Goal: Information Seeking & Learning: Learn about a topic

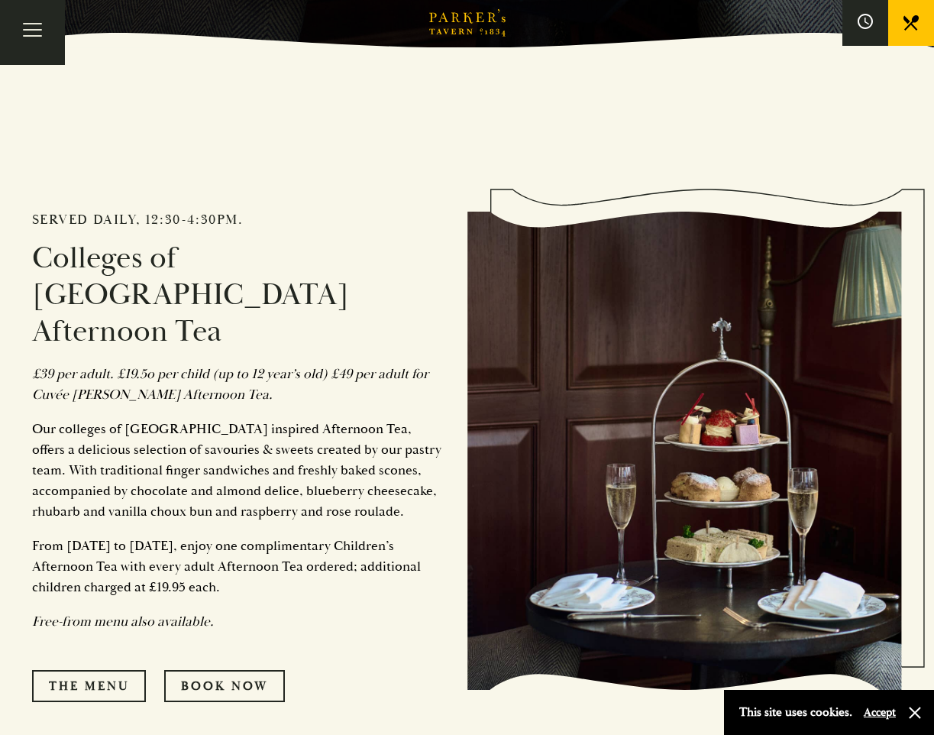
scroll to position [840, 0]
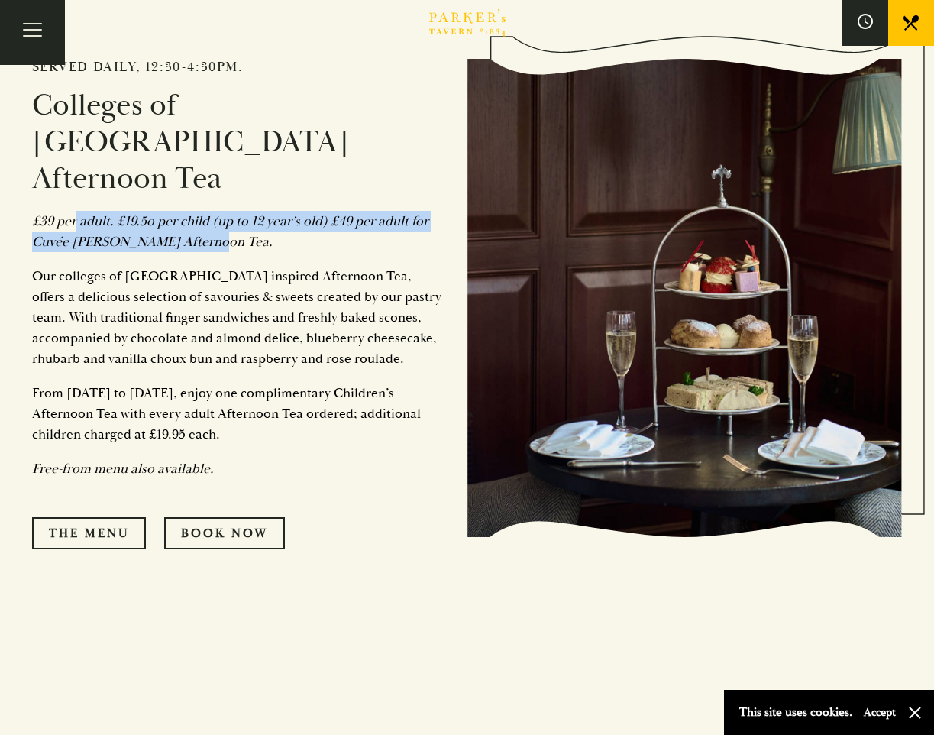
drag, startPoint x: 202, startPoint y: 197, endPoint x: 235, endPoint y: 199, distance: 32.2
click at [235, 211] on p "£39 per adult. £19.5o per child (up to 12 year’s old) £49 per adult for Cuvée […" at bounding box center [238, 231] width 413 height 41
drag, startPoint x: 235, startPoint y: 199, endPoint x: 145, endPoint y: 180, distance: 91.6
click at [187, 212] on em "£39 per adult. £19.5o per child (up to 12 year’s old) £49 per adult for Cuvée […" at bounding box center [230, 231] width 396 height 38
drag, startPoint x: 121, startPoint y: 189, endPoint x: 233, endPoint y: 208, distance: 113.2
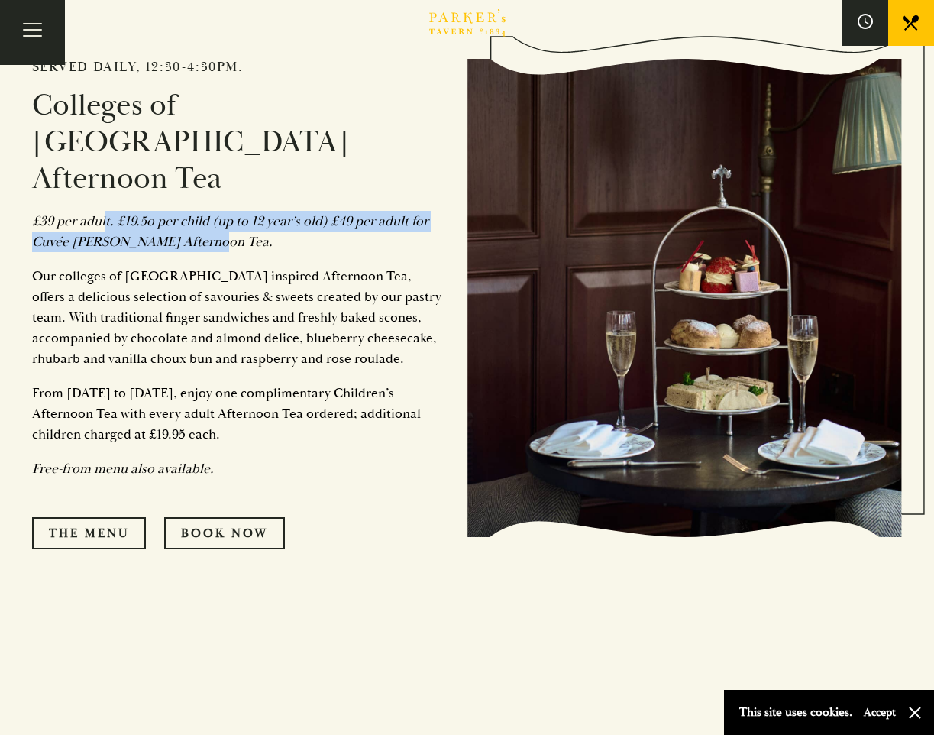
click at [233, 211] on p "£39 per adult. £19.5o per child (up to 12 year’s old) £49 per adult for Cuvée […" at bounding box center [238, 231] width 413 height 41
drag, startPoint x: 233, startPoint y: 208, endPoint x: 98, endPoint y: 191, distance: 136.3
click at [157, 211] on p "£39 per adult. £19.5o per child (up to 12 year’s old) £49 per adult for Cuvée […" at bounding box center [238, 231] width 413 height 41
drag, startPoint x: 145, startPoint y: 207, endPoint x: 176, endPoint y: 212, distance: 30.9
click at [176, 212] on em "£39 per adult. £19.5o per child (up to 12 year’s old) £49 per adult for Cuvée […" at bounding box center [230, 231] width 396 height 38
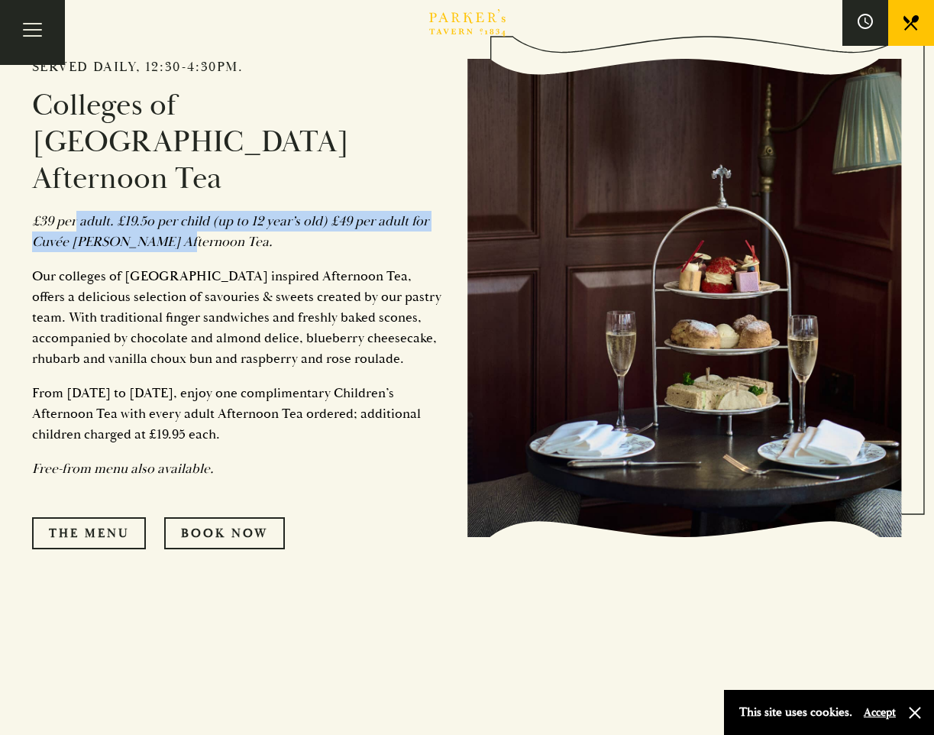
drag, startPoint x: 176, startPoint y: 212, endPoint x: 85, endPoint y: 184, distance: 95.0
click at [141, 212] on em "£39 per adult. £19.5o per child (up to 12 year’s old) £49 per adult for Cuvée […" at bounding box center [230, 231] width 396 height 38
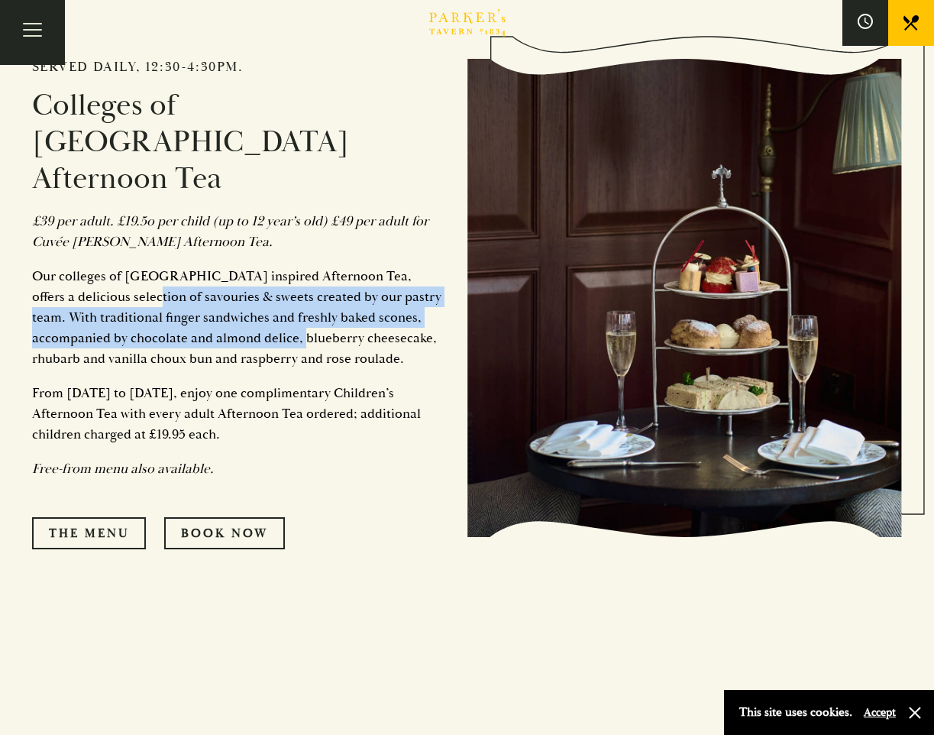
drag, startPoint x: 103, startPoint y: 250, endPoint x: 277, endPoint y: 296, distance: 180.3
click at [277, 296] on p "Our colleges of [GEOGRAPHIC_DATA] inspired Afternoon Tea, offers a delicious se…" at bounding box center [238, 317] width 413 height 103
drag, startPoint x: 277, startPoint y: 296, endPoint x: 193, endPoint y: 270, distance: 88.0
click at [194, 270] on p "Our colleges of [GEOGRAPHIC_DATA] inspired Afternoon Tea, offers a delicious se…" at bounding box center [238, 317] width 413 height 103
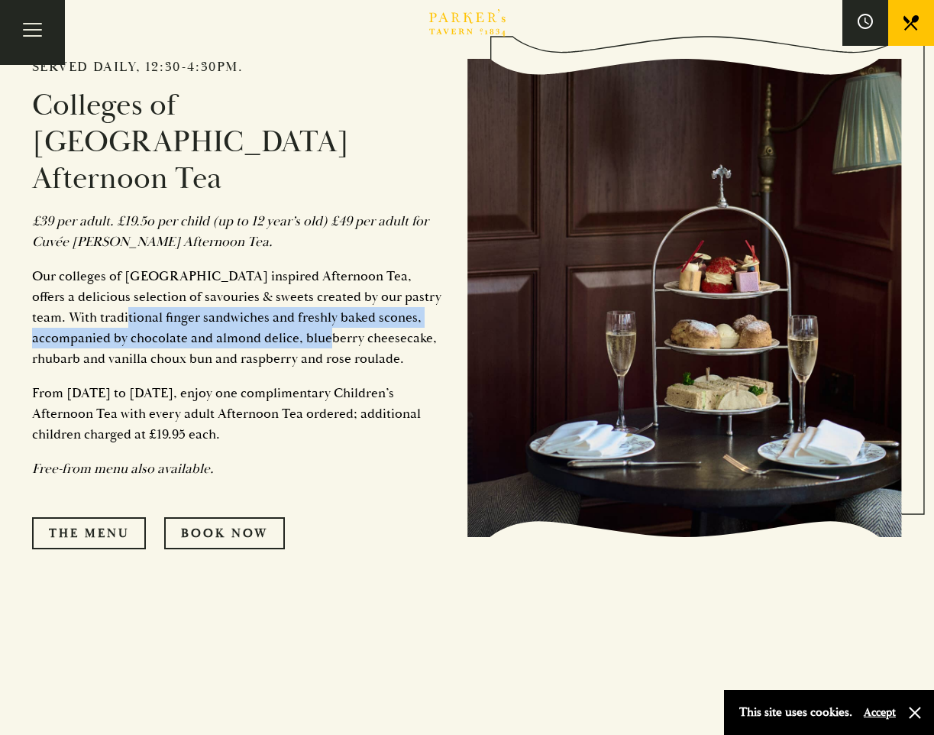
drag, startPoint x: 114, startPoint y: 275, endPoint x: 292, endPoint y: 309, distance: 181.3
click at [292, 309] on p "Our colleges of [GEOGRAPHIC_DATA] inspired Afternoon Tea, offers a delicious se…" at bounding box center [238, 317] width 413 height 103
drag, startPoint x: 292, startPoint y: 309, endPoint x: 128, endPoint y: 285, distance: 166.1
click at [186, 285] on p "Our colleges of [GEOGRAPHIC_DATA] inspired Afternoon Tea, offers a delicious se…" at bounding box center [238, 317] width 413 height 103
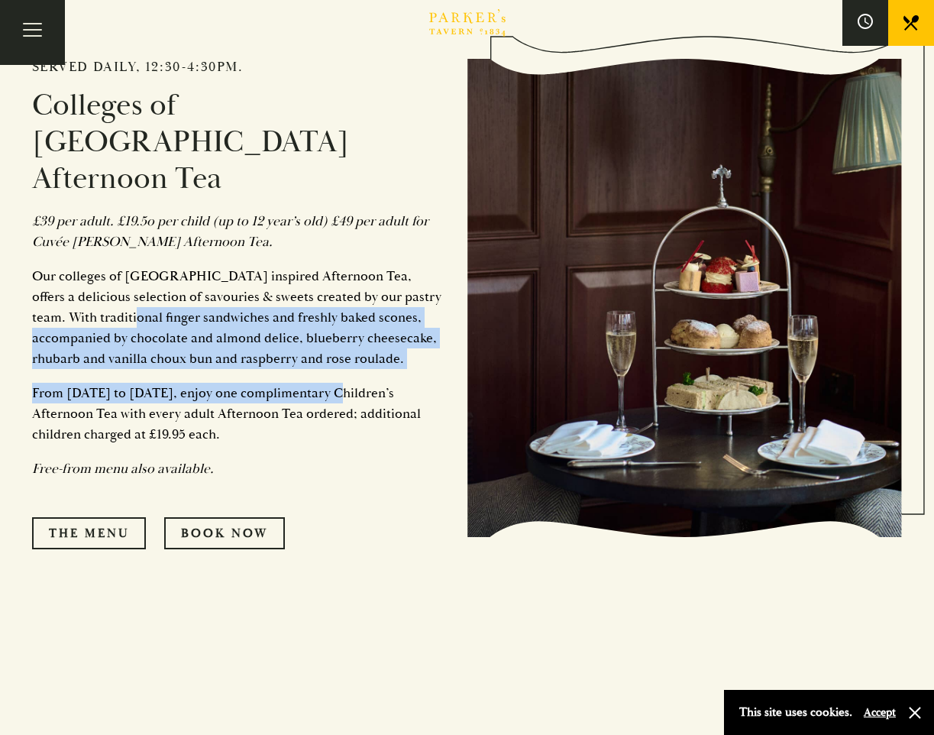
drag, startPoint x: 114, startPoint y: 286, endPoint x: 307, endPoint y: 343, distance: 201.6
click at [307, 343] on div "Served daily, 12:30-4:30pm. Colleges of [GEOGRAPHIC_DATA] Afternoon Tea £39 per…" at bounding box center [249, 298] width 435 height 655
drag, startPoint x: 307, startPoint y: 343, endPoint x: 158, endPoint y: 322, distance: 150.5
click at [158, 322] on p "Our colleges of [GEOGRAPHIC_DATA] inspired Afternoon Tea, offers a delicious se…" at bounding box center [238, 317] width 413 height 103
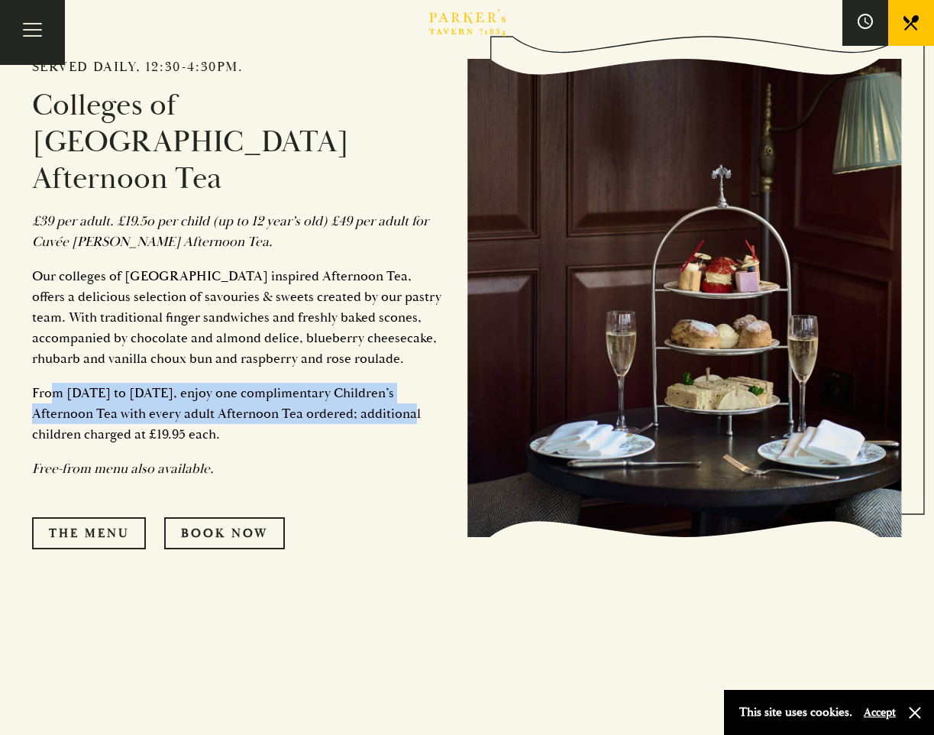
drag, startPoint x: 90, startPoint y: 360, endPoint x: 371, endPoint y: 375, distance: 281.5
click at [371, 383] on p "From [DATE] to [DATE], enjoy one complimentary Children’s Afternoon Tea with ev…" at bounding box center [238, 414] width 413 height 62
drag, startPoint x: 371, startPoint y: 375, endPoint x: 229, endPoint y: 361, distance: 142.8
click at [232, 383] on p "From [DATE] to [DATE], enjoy one complimentary Children’s Afternoon Tea with ev…" at bounding box center [238, 414] width 413 height 62
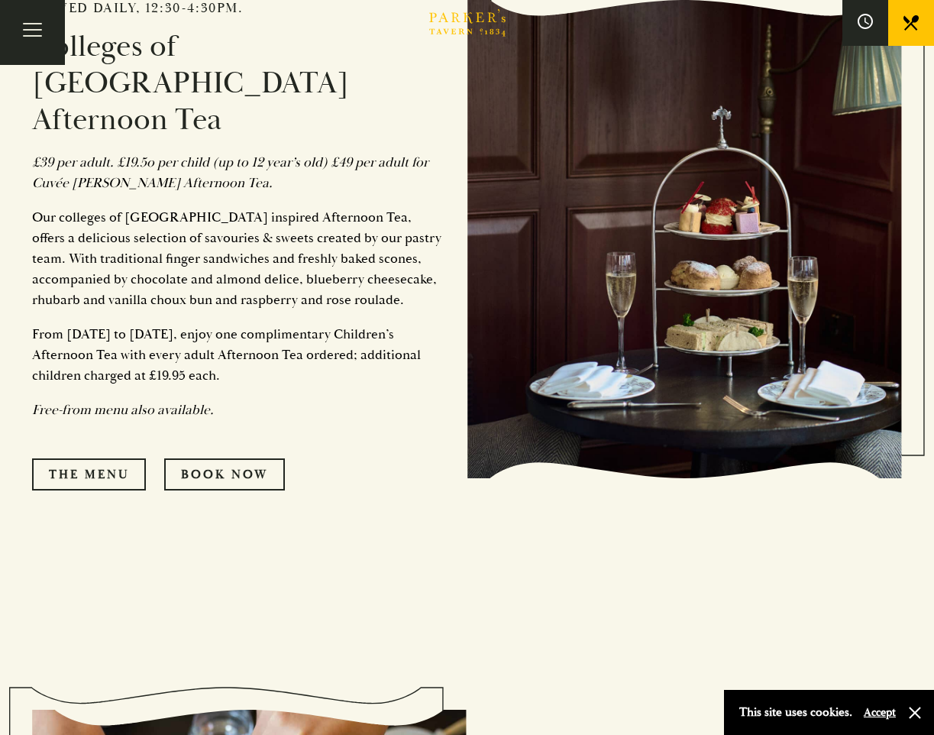
scroll to position [873, 0]
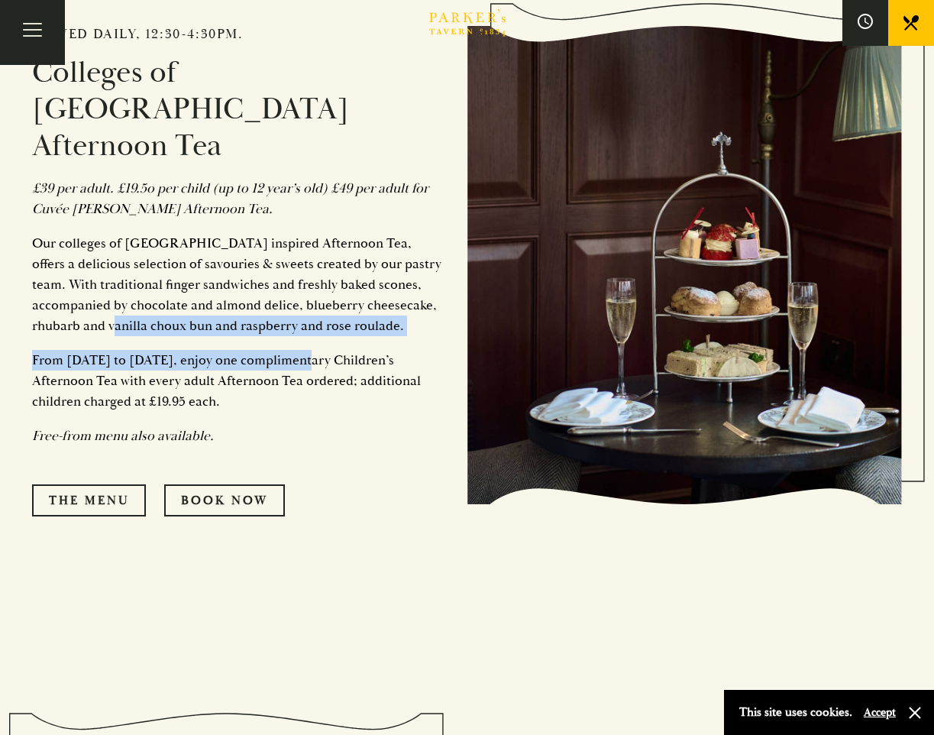
drag, startPoint x: 212, startPoint y: 320, endPoint x: 285, endPoint y: 331, distance: 74.1
click at [285, 331] on div "Served daily, 12:30-4:30pm. Colleges of [GEOGRAPHIC_DATA] Afternoon Tea £39 per…" at bounding box center [249, 265] width 435 height 655
drag, startPoint x: 285, startPoint y: 331, endPoint x: 173, endPoint y: 324, distance: 111.7
click at [222, 350] on p "From [DATE] to [DATE], enjoy one complimentary Children’s Afternoon Tea with ev…" at bounding box center [238, 381] width 413 height 62
drag, startPoint x: 117, startPoint y: 322, endPoint x: 202, endPoint y: 359, distance: 93.1
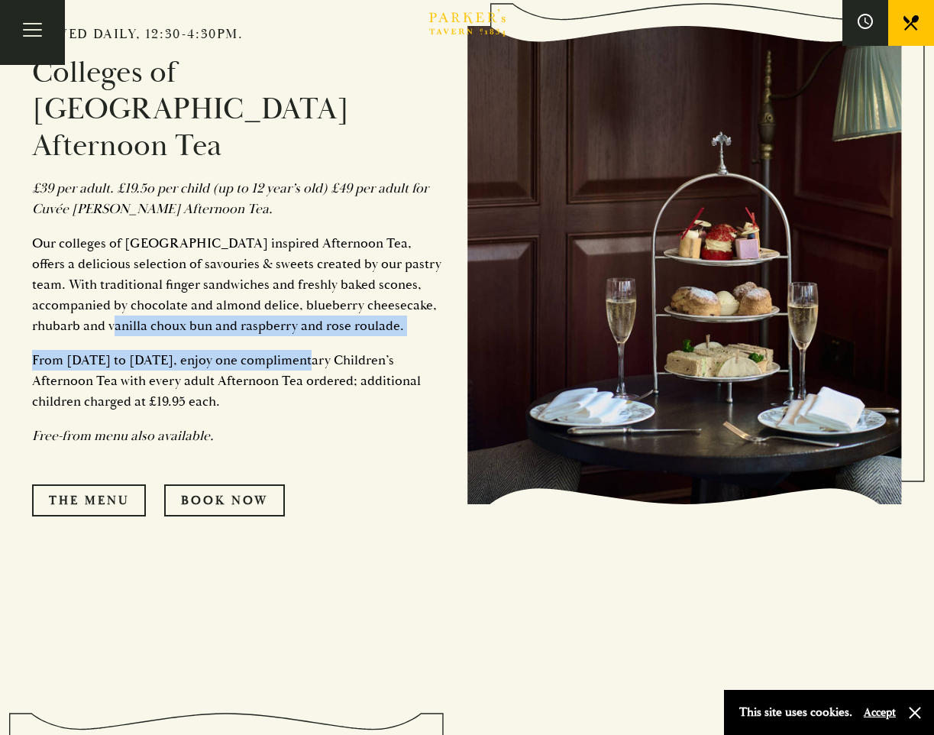
click at [202, 359] on p "From [DATE] to [DATE], enjoy one complimentary Children’s Afternoon Tea with ev…" at bounding box center [238, 381] width 413 height 62
drag, startPoint x: 202, startPoint y: 359, endPoint x: 138, endPoint y: 334, distance: 69.7
click at [154, 350] on p "From [DATE] to [DATE], enjoy one complimentary Children’s Afternoon Tea with ev…" at bounding box center [238, 381] width 413 height 62
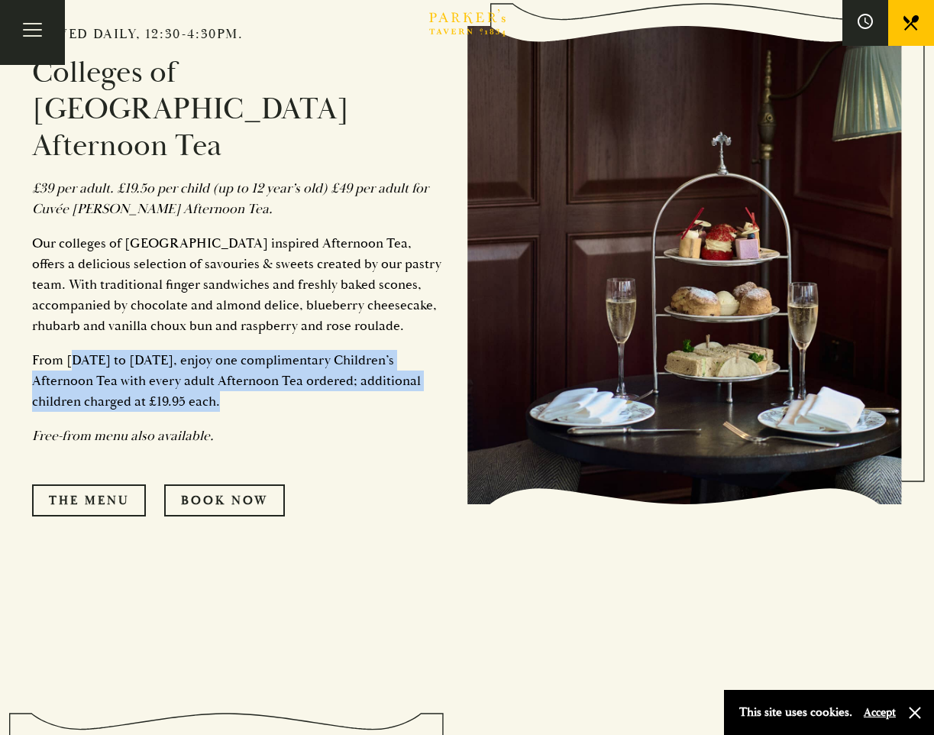
drag, startPoint x: 111, startPoint y: 344, endPoint x: 180, endPoint y: 359, distance: 71.2
click at [180, 359] on p "From [DATE] to [DATE], enjoy one complimentary Children’s Afternoon Tea with ev…" at bounding box center [238, 381] width 413 height 62
drag, startPoint x: 180, startPoint y: 359, endPoint x: 94, endPoint y: 339, distance: 88.6
click at [108, 350] on p "From [DATE] to [DATE], enjoy one complimentary Children’s Afternoon Tea with ev…" at bounding box center [238, 381] width 413 height 62
drag, startPoint x: 41, startPoint y: 320, endPoint x: 339, endPoint y: 348, distance: 299.2
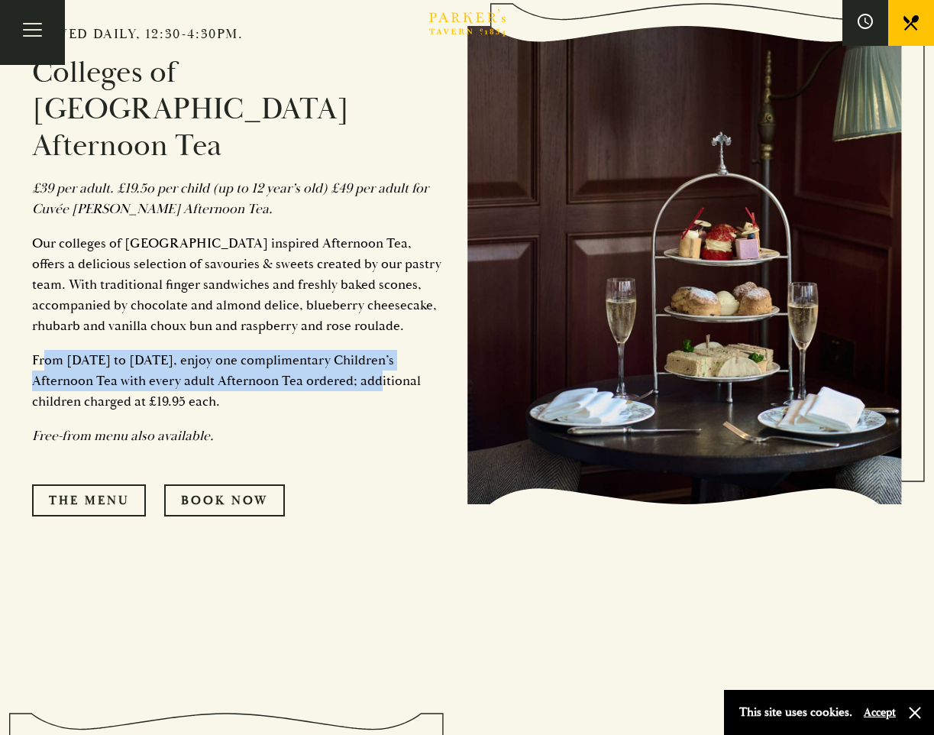
click at [339, 350] on p "From [DATE] to [DATE], enjoy one complimentary Children’s Afternoon Tea with ev…" at bounding box center [238, 381] width 413 height 62
drag, startPoint x: 339, startPoint y: 348, endPoint x: 180, endPoint y: 334, distance: 160.3
click at [180, 350] on p "From [DATE] to [DATE], enjoy one complimentary Children’s Afternoon Tea with ev…" at bounding box center [238, 381] width 413 height 62
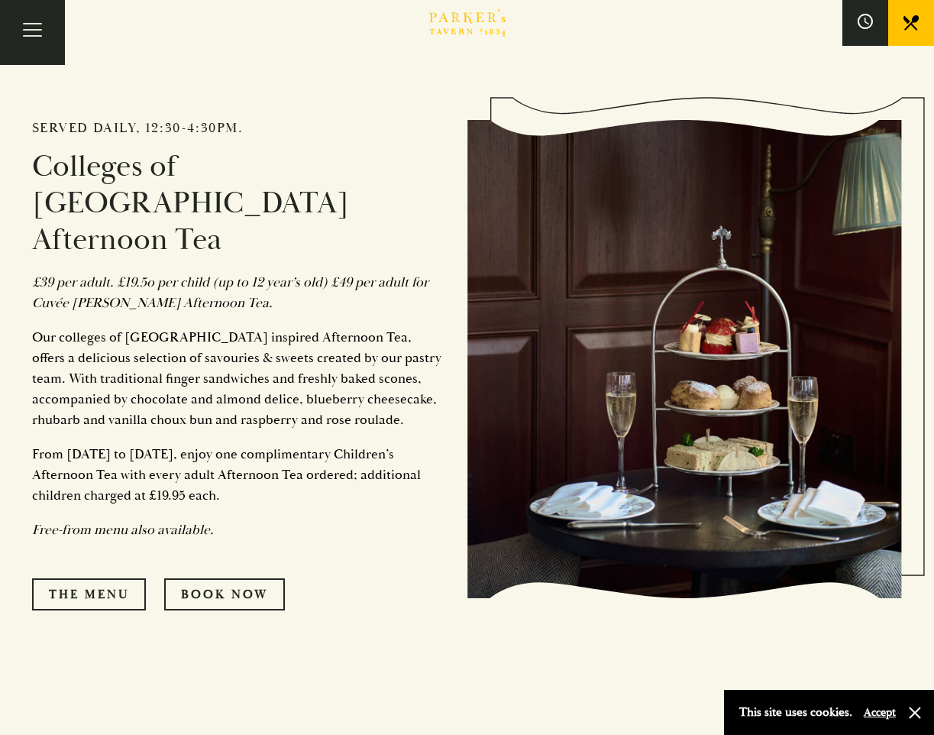
scroll to position [644, 0]
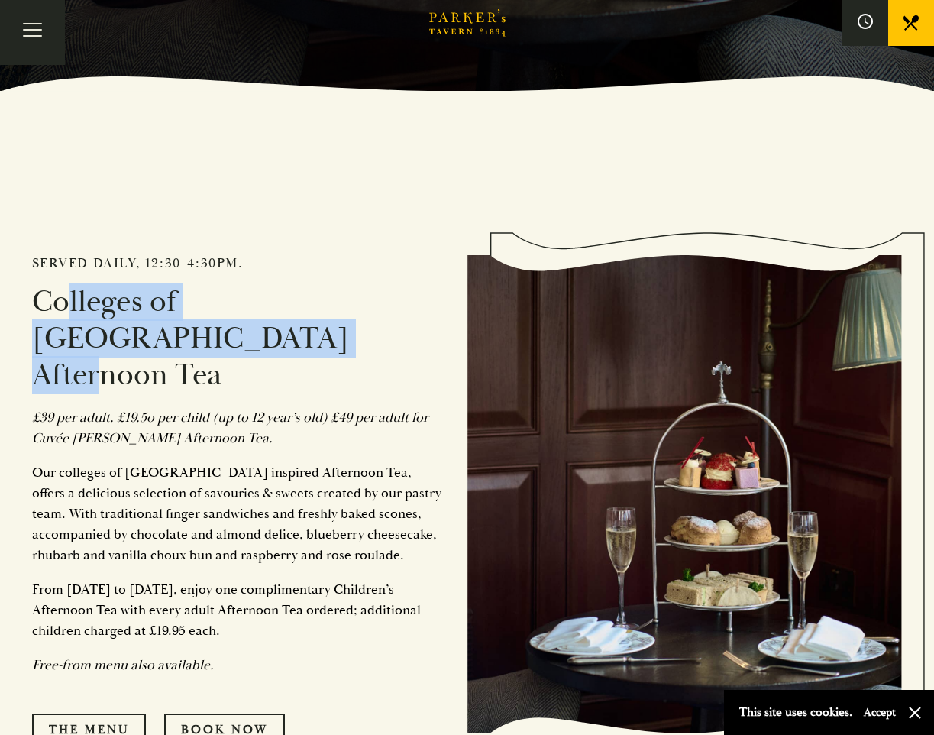
drag, startPoint x: 72, startPoint y: 296, endPoint x: 244, endPoint y: 354, distance: 181.9
click at [244, 354] on h3 "Colleges of [GEOGRAPHIC_DATA] Afternoon Tea" at bounding box center [238, 338] width 413 height 110
drag, startPoint x: 244, startPoint y: 354, endPoint x: 92, endPoint y: 310, distance: 158.1
click at [98, 312] on h3 "Colleges of [GEOGRAPHIC_DATA] Afternoon Tea" at bounding box center [238, 338] width 413 height 110
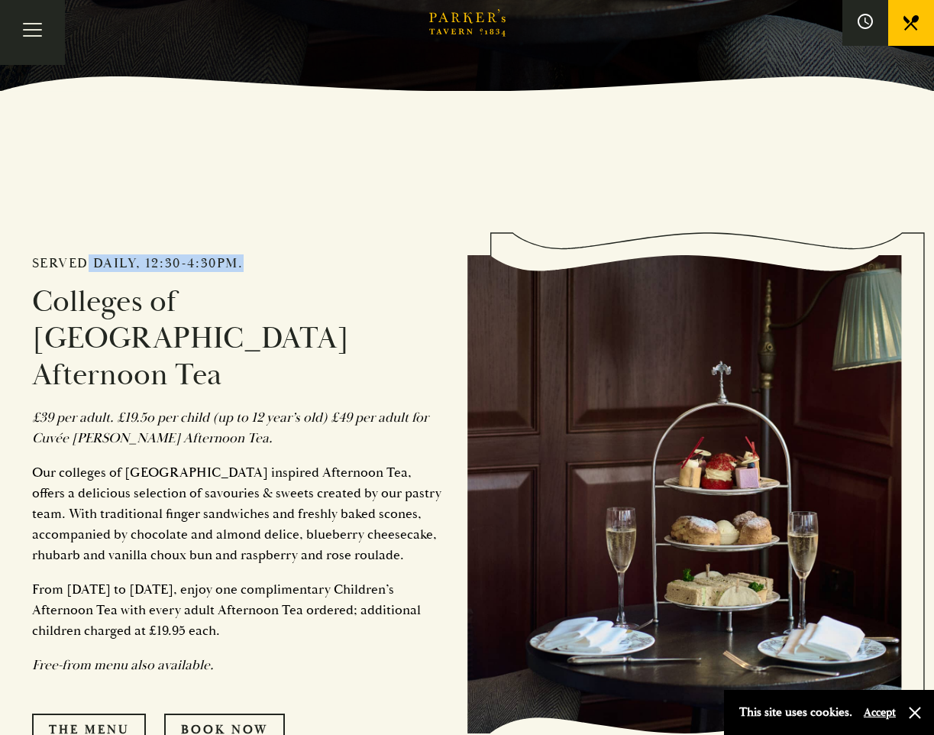
drag, startPoint x: 79, startPoint y: 259, endPoint x: 240, endPoint y: 260, distance: 160.4
click at [240, 260] on h2 "Served daily, 12:30-4:30pm." at bounding box center [238, 263] width 413 height 17
drag, startPoint x: 240, startPoint y: 260, endPoint x: 209, endPoint y: 259, distance: 30.6
click at [209, 259] on h2 "Served daily, 12:30-4:30pm." at bounding box center [238, 263] width 413 height 17
